Goal: Task Accomplishment & Management: Use online tool/utility

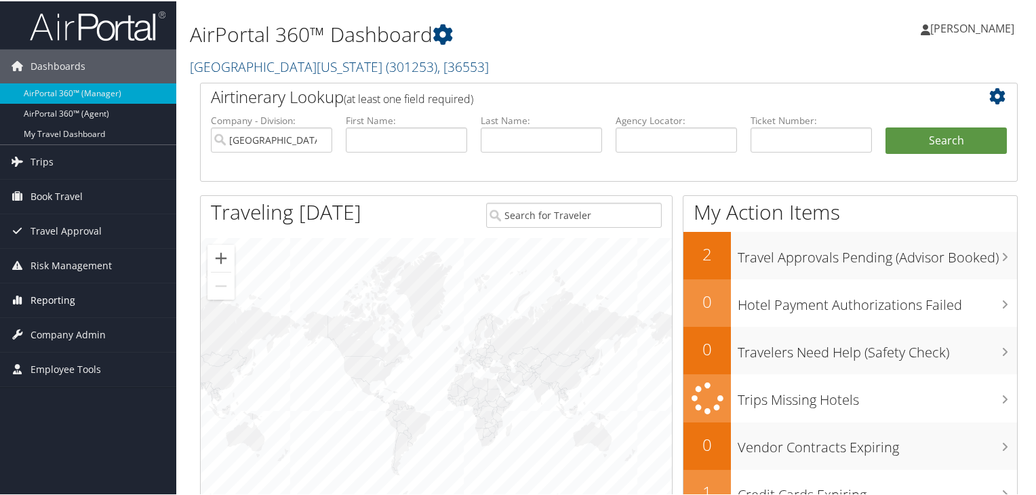
click at [77, 303] on link "Reporting" at bounding box center [88, 299] width 176 height 34
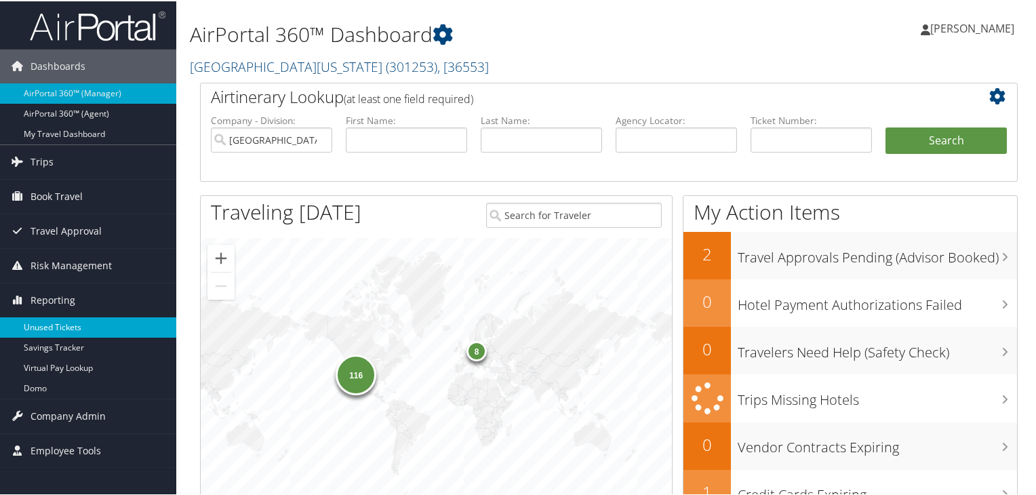
click at [73, 323] on link "Unused Tickets" at bounding box center [88, 326] width 176 height 20
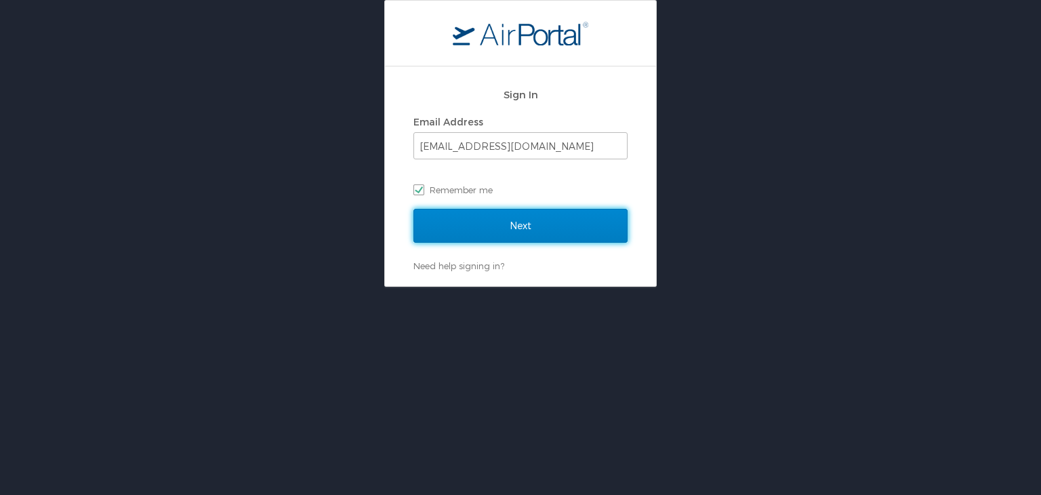
click at [467, 222] on input "Next" at bounding box center [520, 226] width 214 height 34
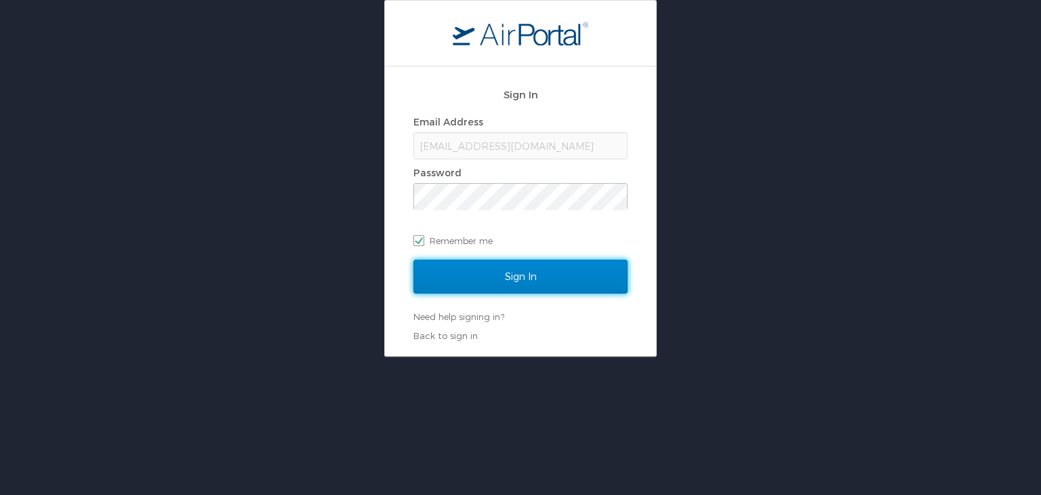
click at [489, 272] on input "Sign In" at bounding box center [520, 277] width 214 height 34
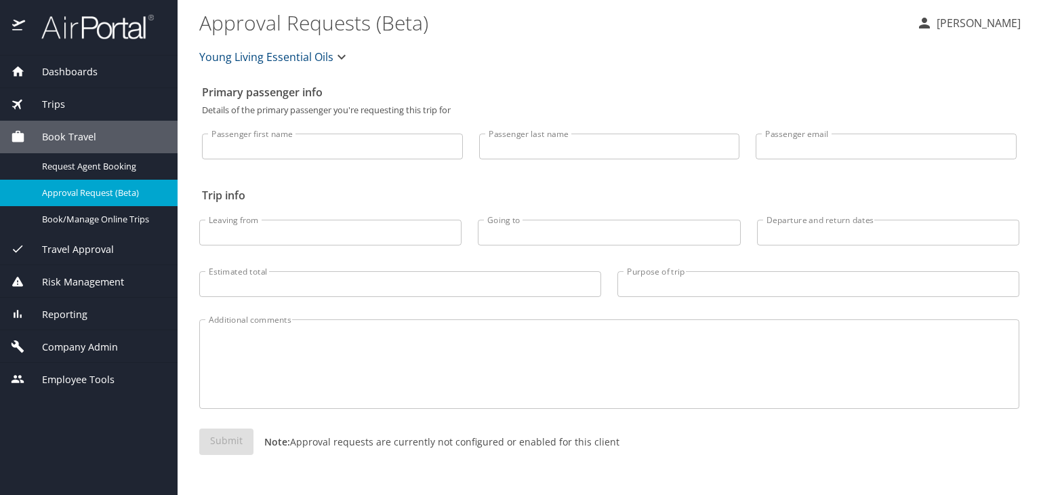
click at [111, 288] on div "Risk Management" at bounding box center [89, 281] width 178 height 33
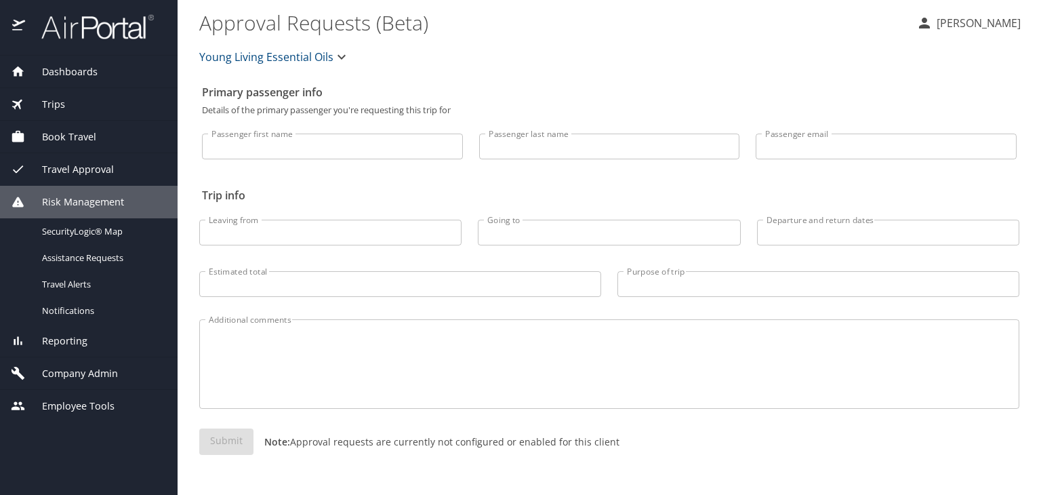
click at [92, 340] on div "Reporting" at bounding box center [89, 340] width 156 height 15
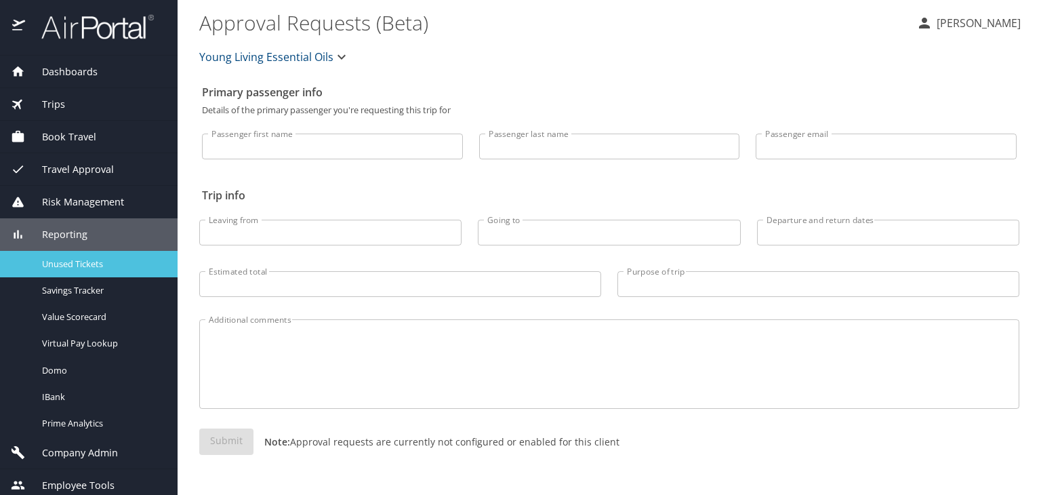
click at [92, 268] on span "Unused Tickets" at bounding box center [101, 264] width 119 height 13
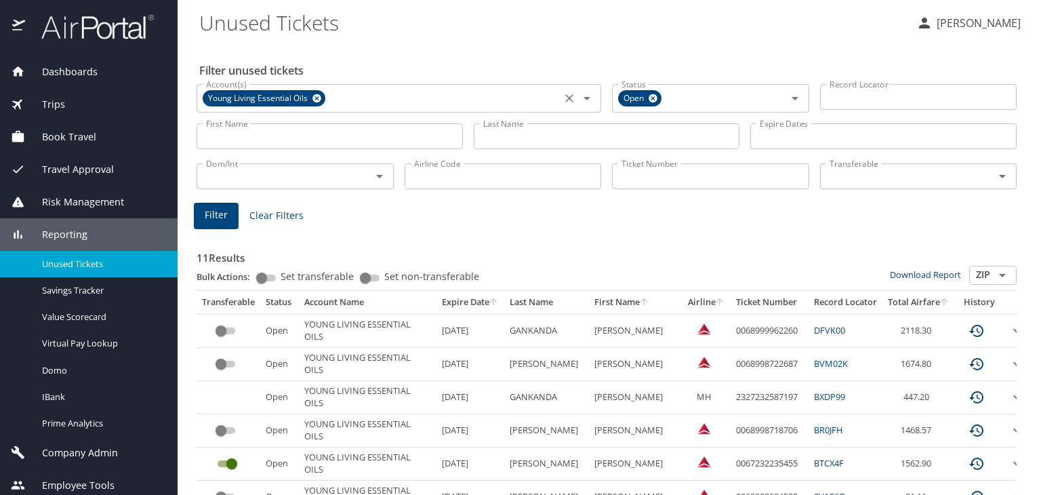
click at [316, 97] on icon at bounding box center [317, 98] width 10 height 15
click at [649, 99] on icon at bounding box center [653, 98] width 9 height 9
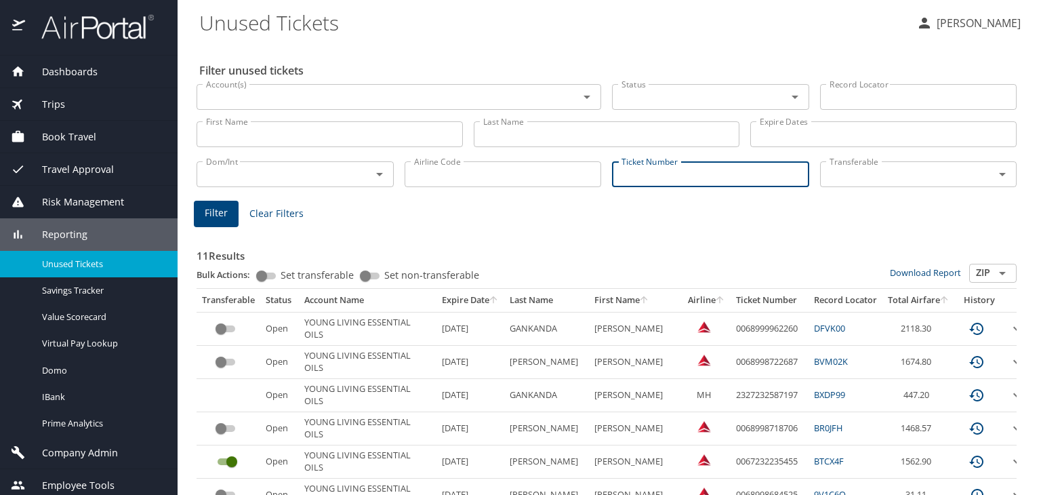
click at [658, 178] on input "Ticket Number" at bounding box center [710, 174] width 197 height 26
paste input "006 7311 538137"
type input "006 7311 538137"
click at [216, 216] on span "Filter" at bounding box center [216, 213] width 23 height 17
